Goal: Transaction & Acquisition: Purchase product/service

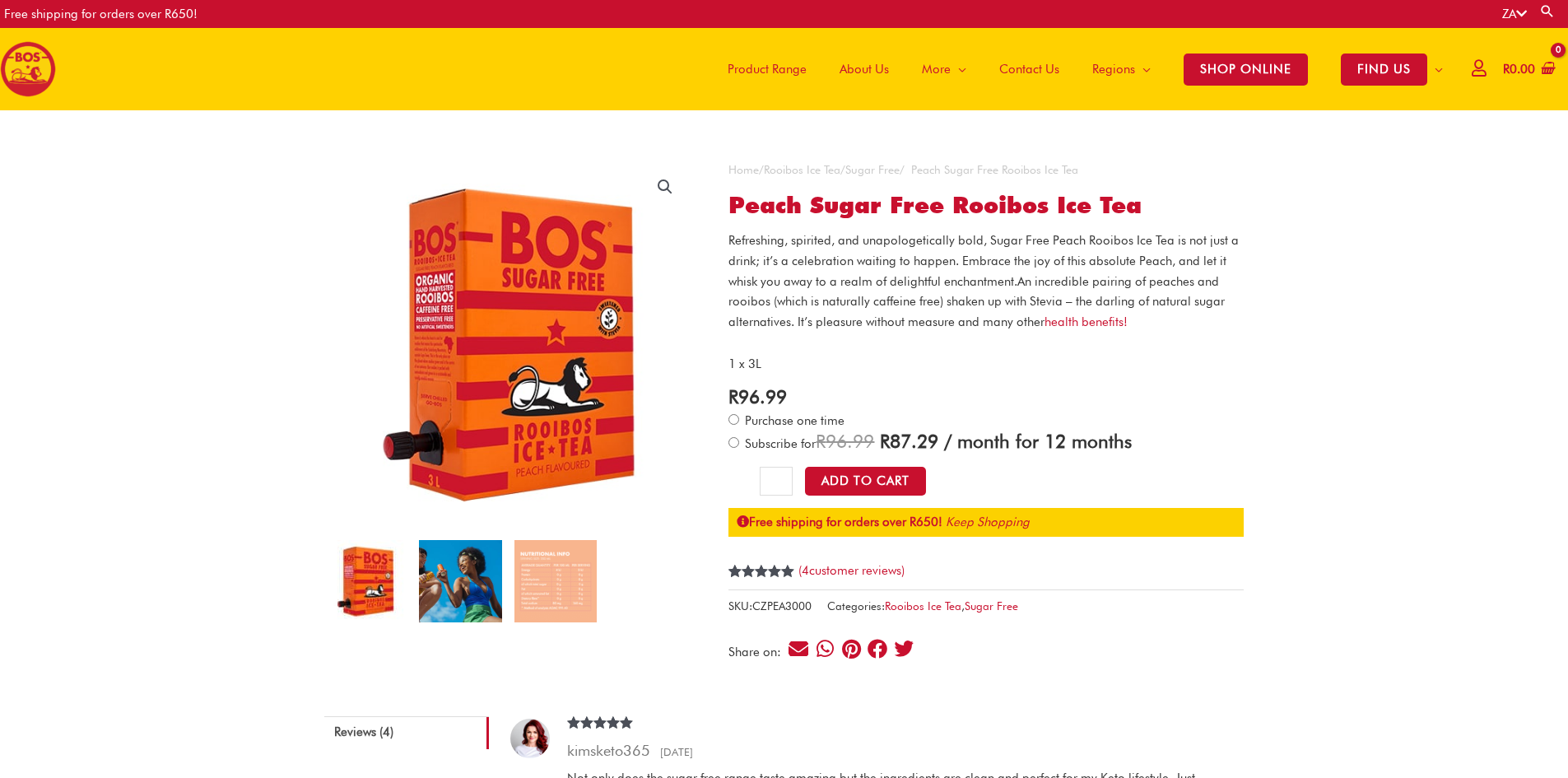
click at [466, 597] on img at bounding box center [460, 582] width 82 height 82
